Goal: Find specific page/section: Find specific page/section

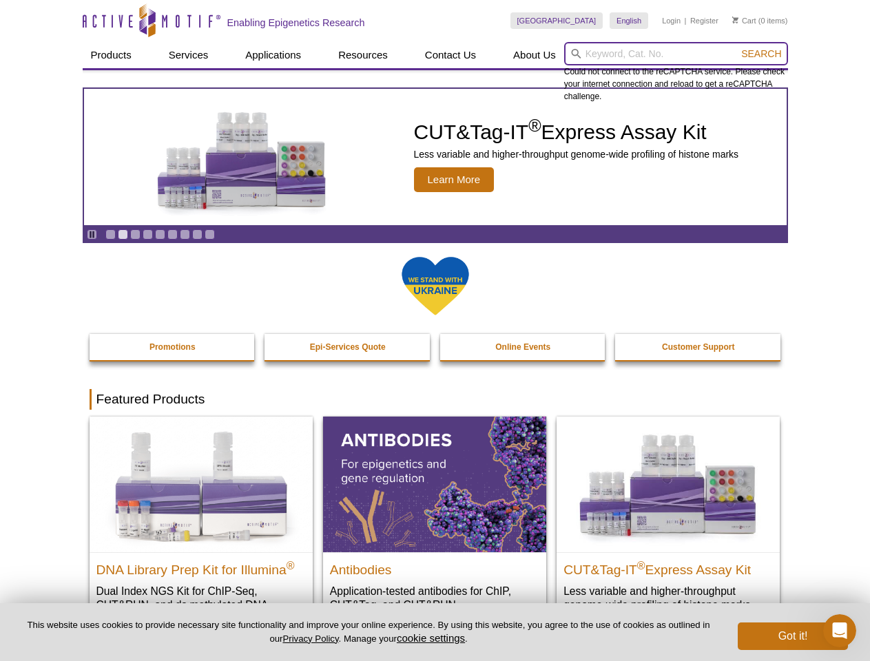
click at [676, 54] on input "search" at bounding box center [676, 53] width 224 height 23
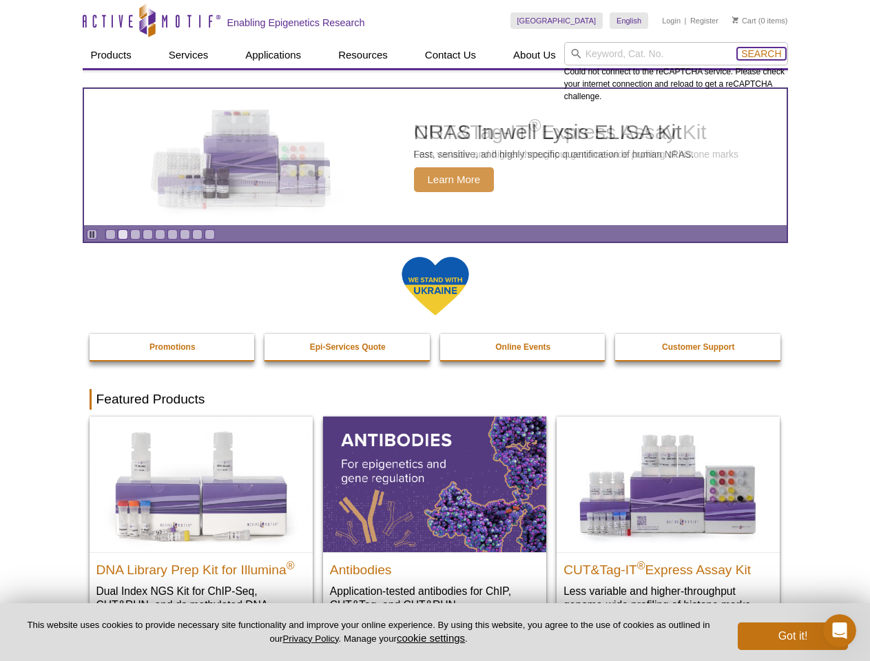
click at [761, 54] on span "Search" at bounding box center [761, 53] width 40 height 11
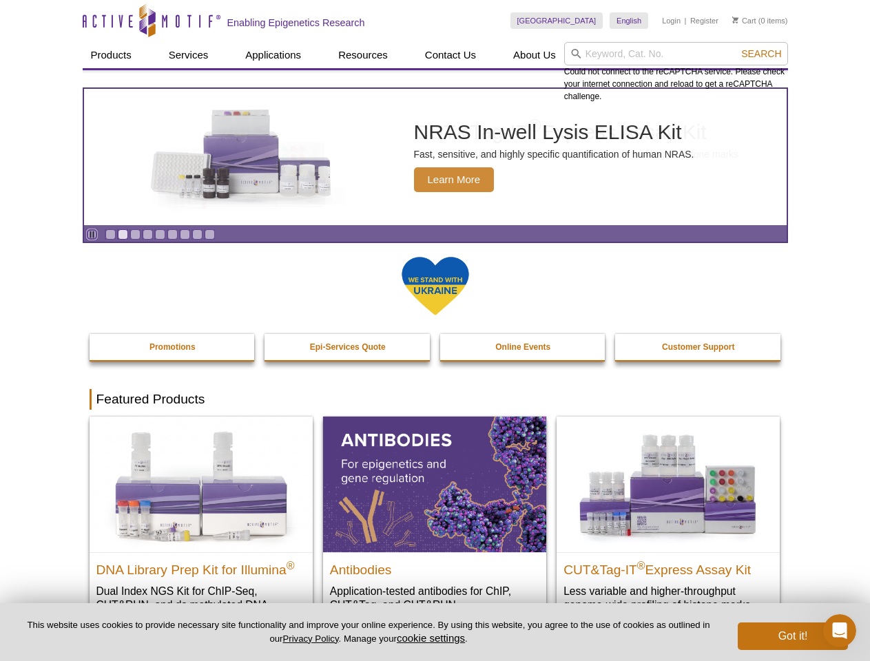
click at [92, 234] on icon "Pause" at bounding box center [91, 234] width 9 height 9
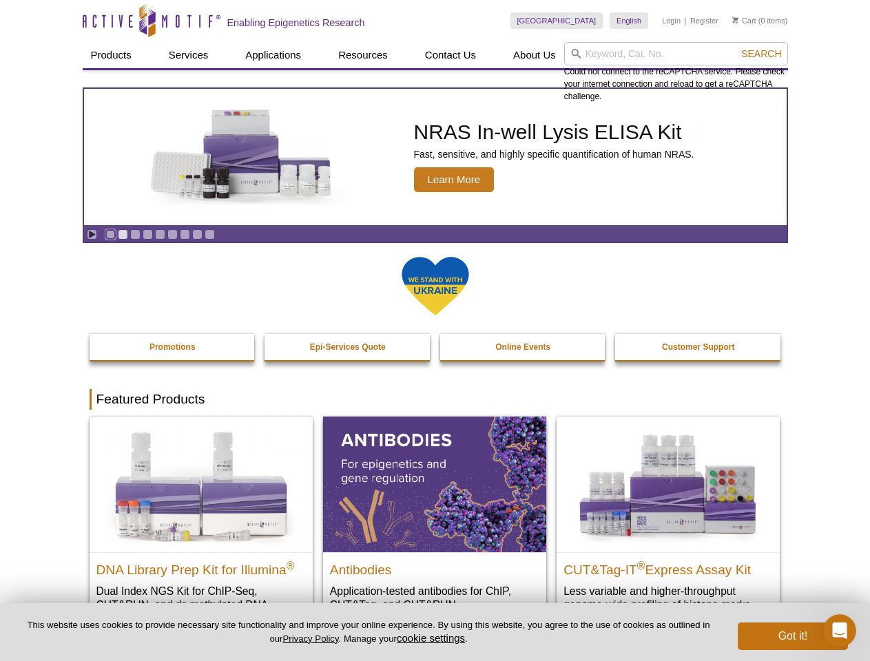
click at [110, 234] on link "Go to slide 1" at bounding box center [110, 234] width 10 height 10
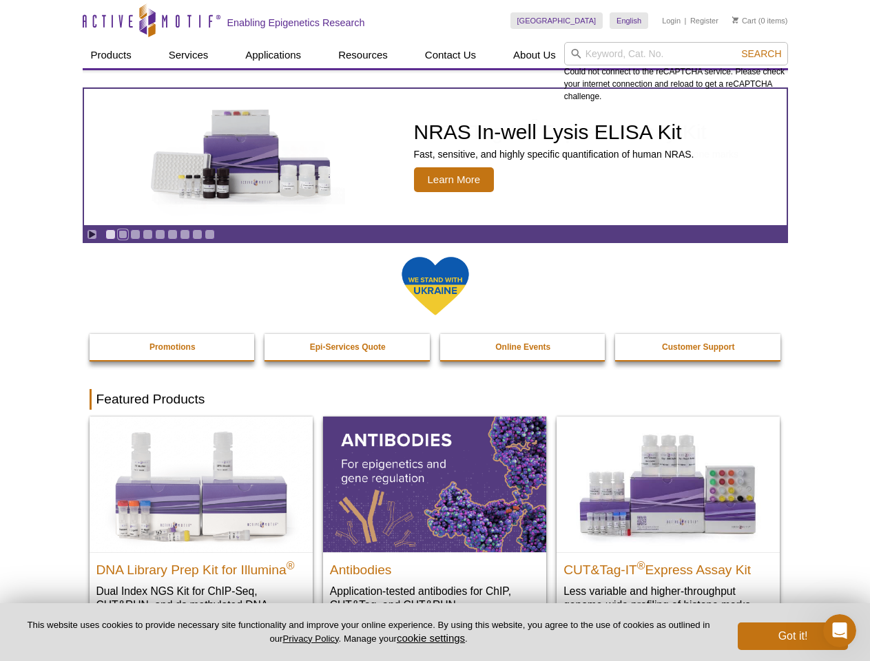
click at [123, 234] on link "Go to slide 2" at bounding box center [123, 234] width 10 height 10
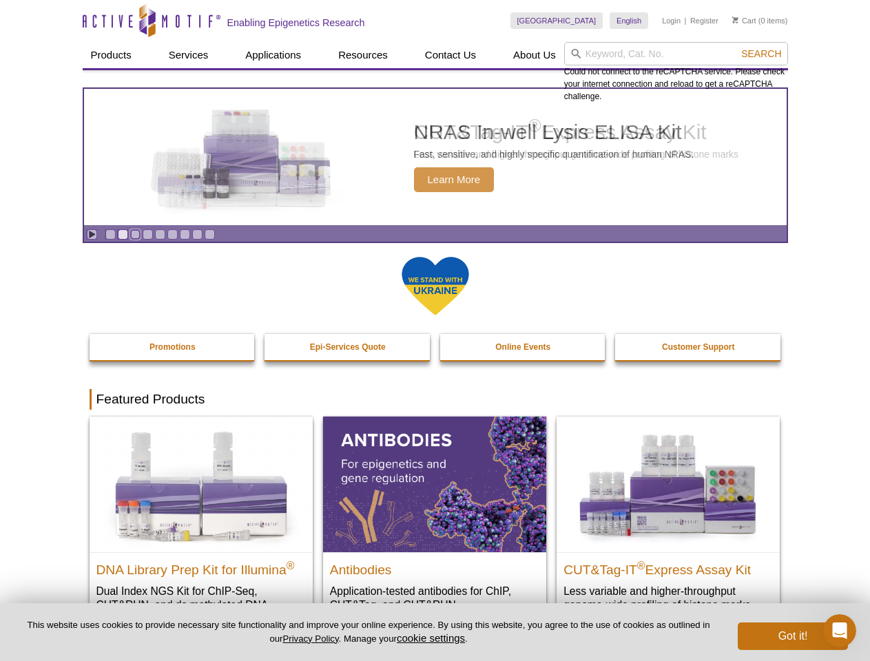
click at [135, 234] on link "Go to slide 3" at bounding box center [135, 234] width 10 height 10
click at [147, 234] on link "Go to slide 4" at bounding box center [148, 234] width 10 height 10
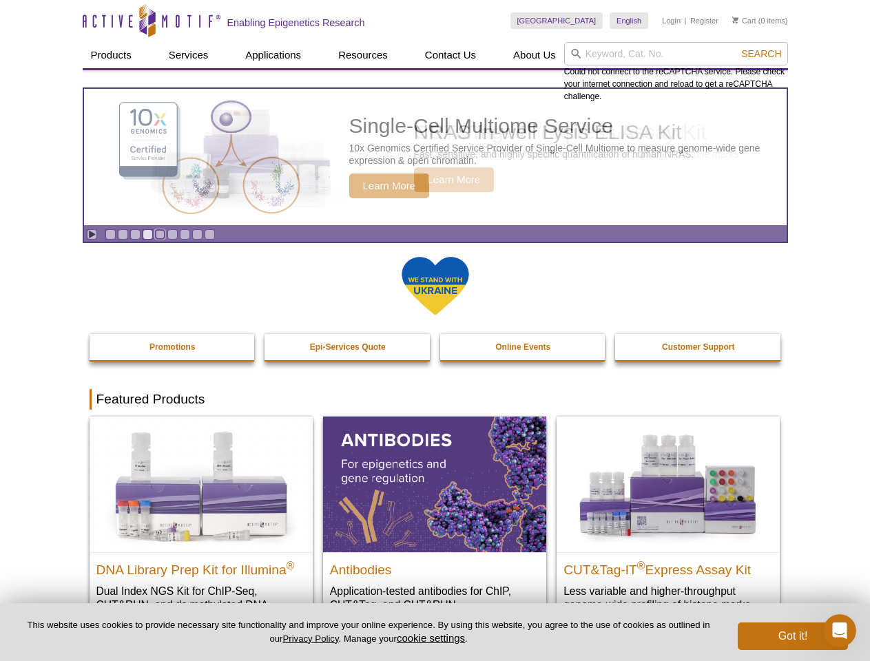
click at [160, 234] on link "Go to slide 5" at bounding box center [160, 234] width 10 height 10
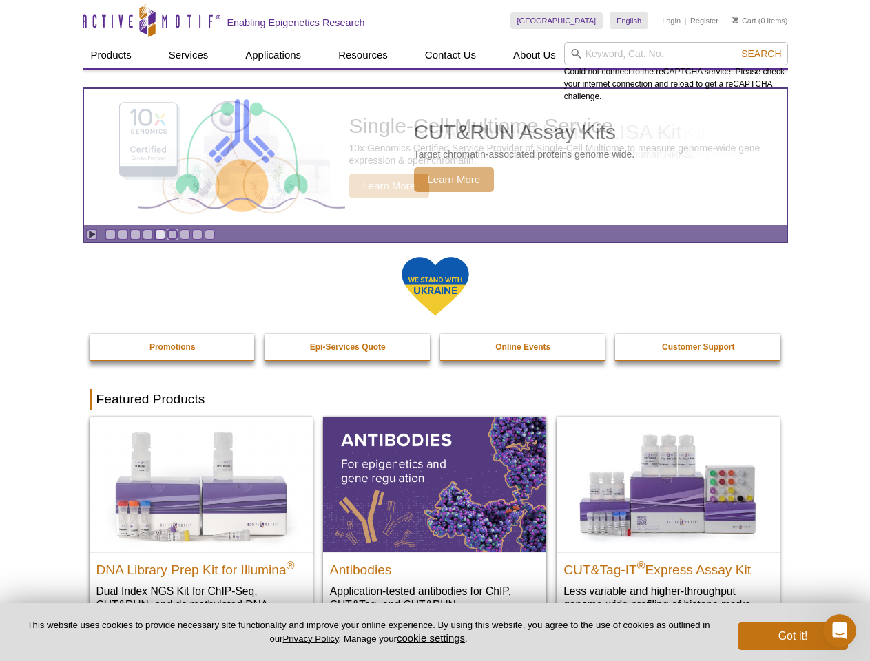
click at [172, 234] on link "Go to slide 6" at bounding box center [172, 234] width 10 height 10
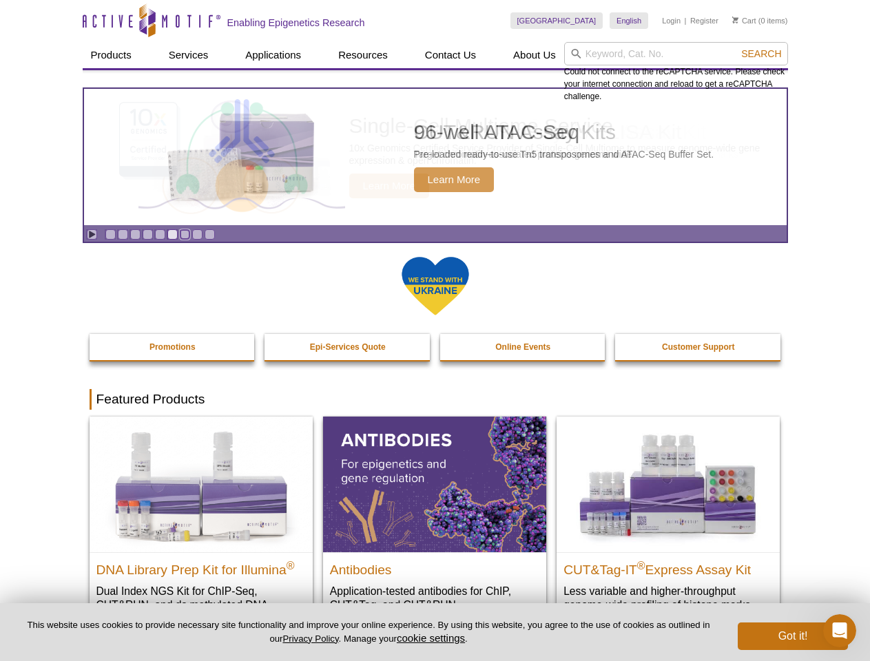
click at [185, 234] on link "Go to slide 7" at bounding box center [185, 234] width 10 height 10
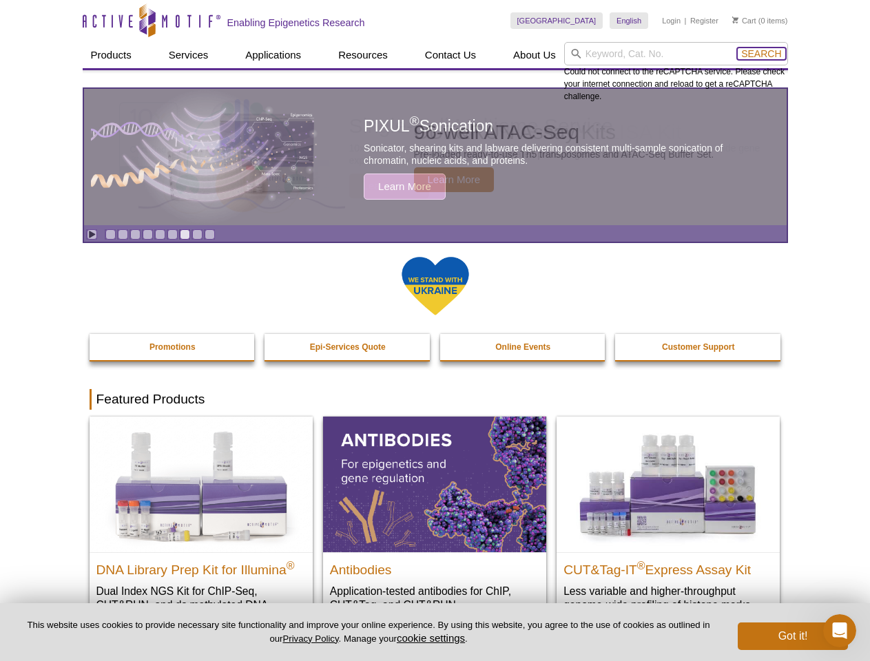
click at [761, 54] on span "Search" at bounding box center [761, 53] width 40 height 11
